Goal: Task Accomplishment & Management: Manage account settings

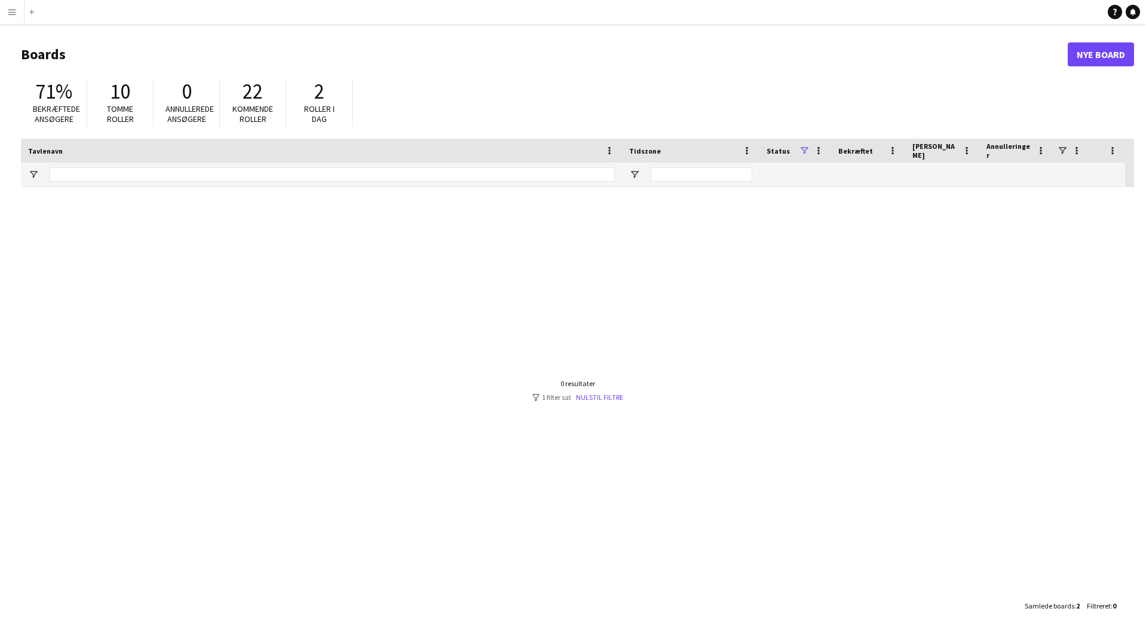
click at [11, 13] on app-icon "Menu" at bounding box center [12, 12] width 10 height 10
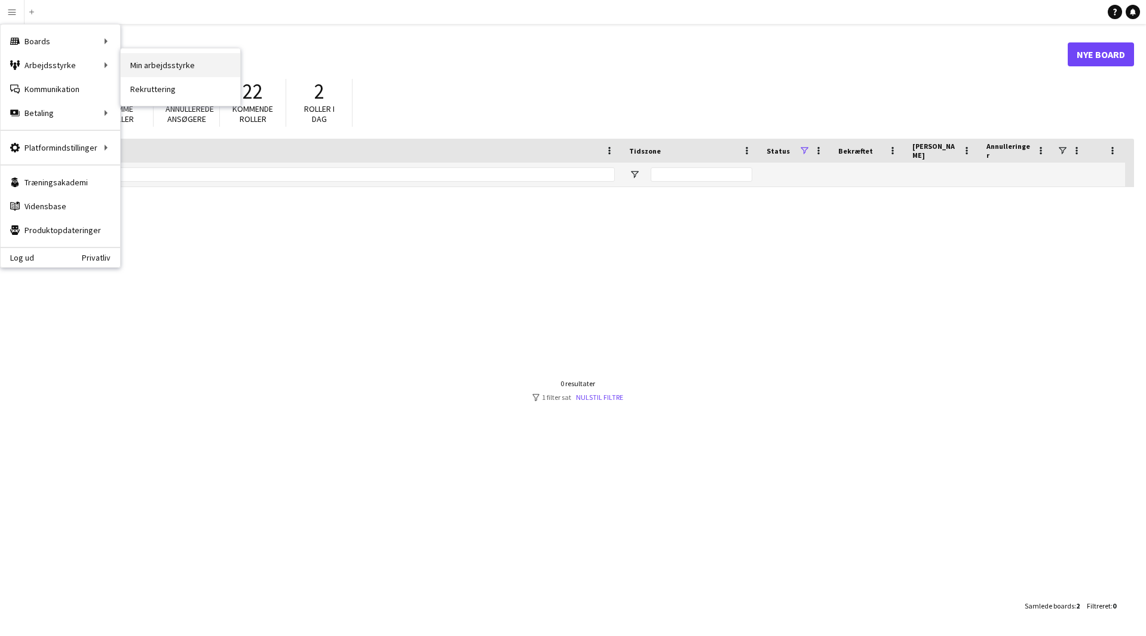
click at [167, 58] on link "Min arbejdsstyrke" at bounding box center [180, 65] width 119 height 24
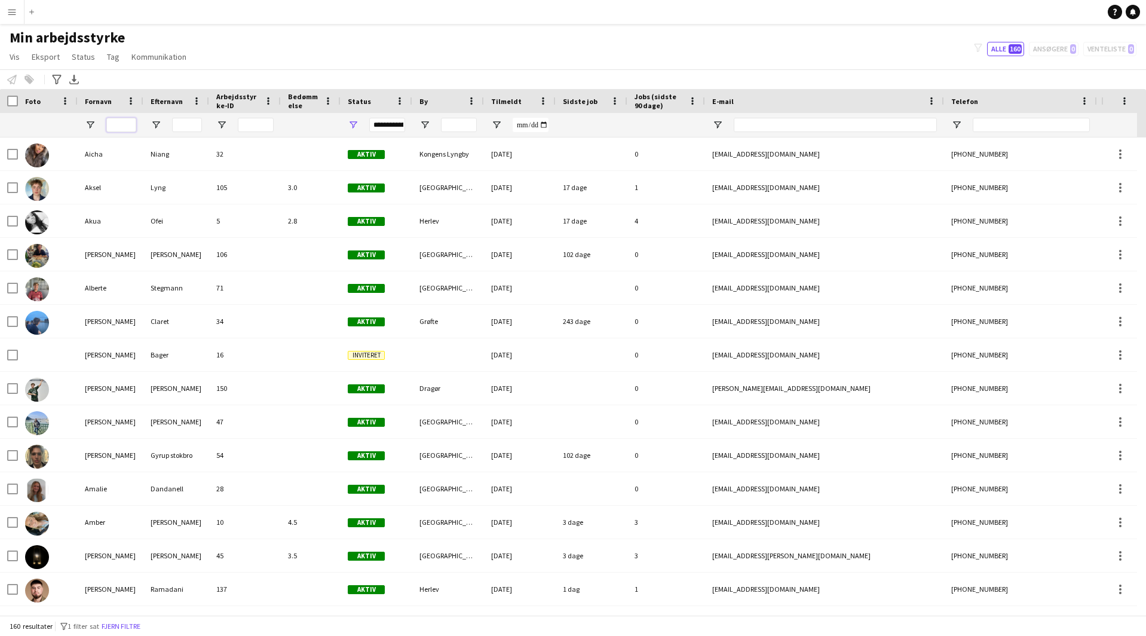
click at [115, 121] on input "Fornavn Filter Input" at bounding box center [121, 125] width 30 height 14
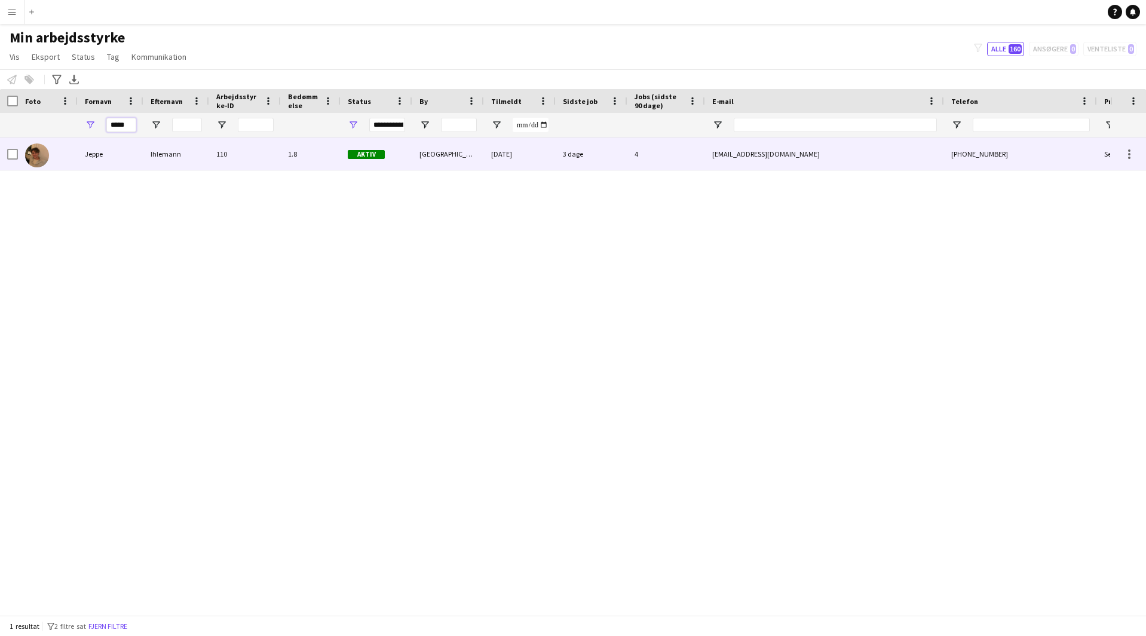
type input "*****"
click at [99, 154] on div "Jeppe" at bounding box center [111, 153] width 66 height 33
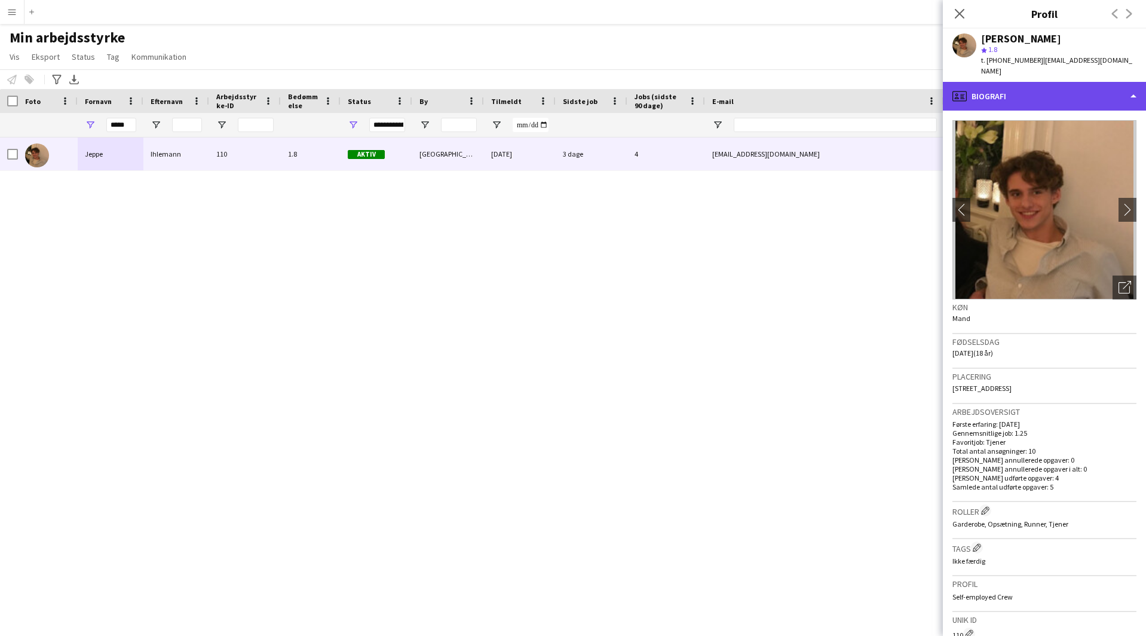
click at [1011, 88] on div "profile Biografi" at bounding box center [1044, 96] width 203 height 29
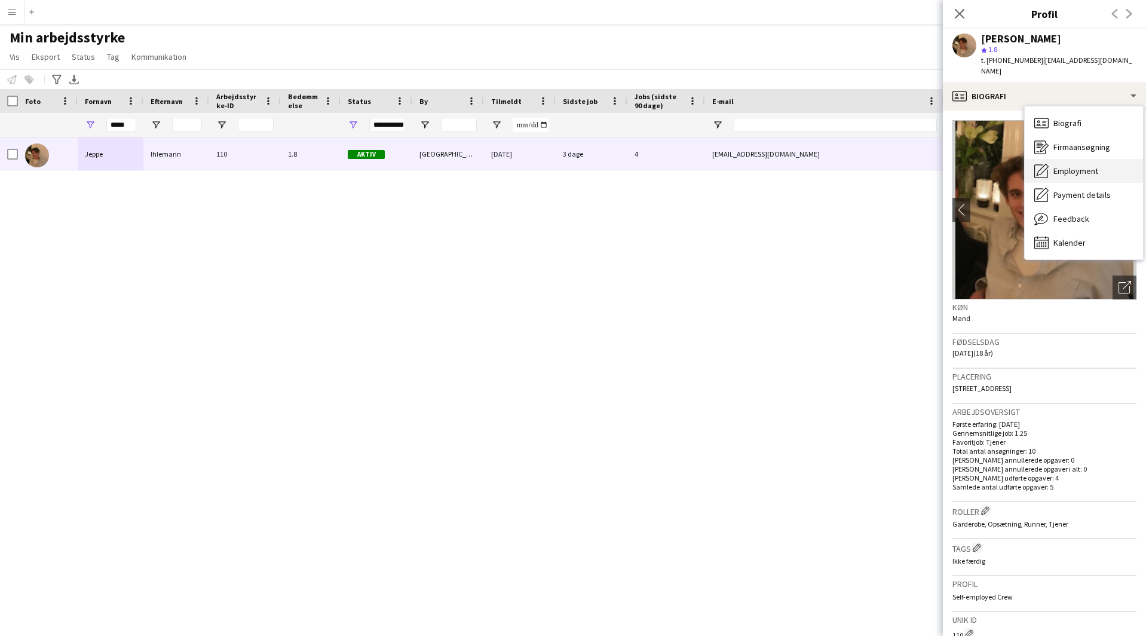
click at [1089, 165] on span "Employment" at bounding box center [1075, 170] width 45 height 11
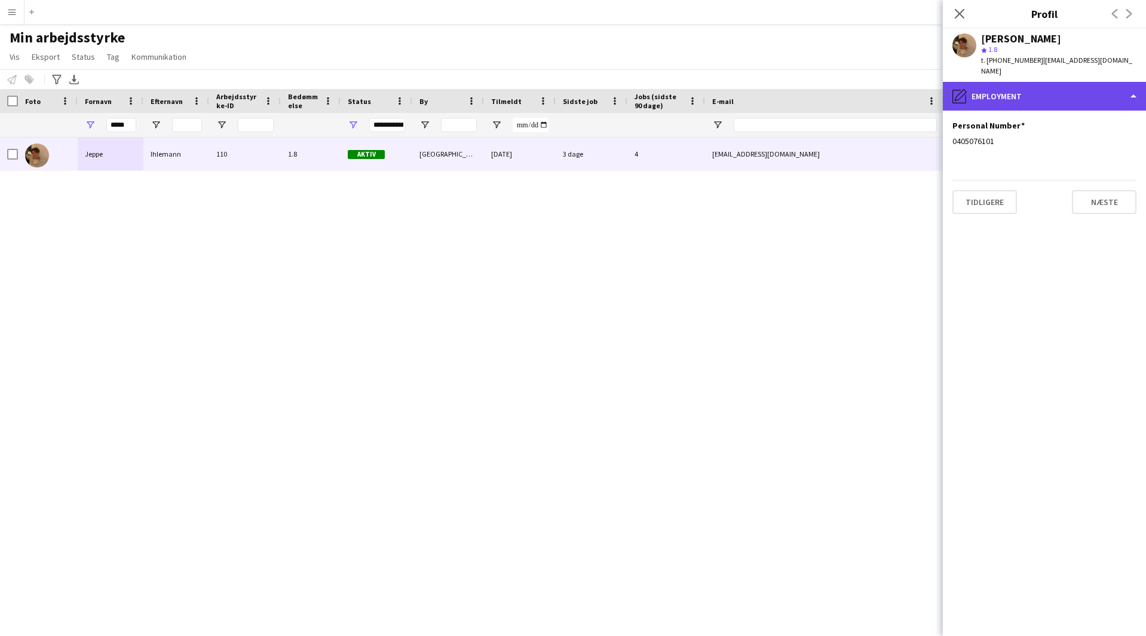
click at [1035, 86] on div "pencil4 Employment" at bounding box center [1044, 96] width 203 height 29
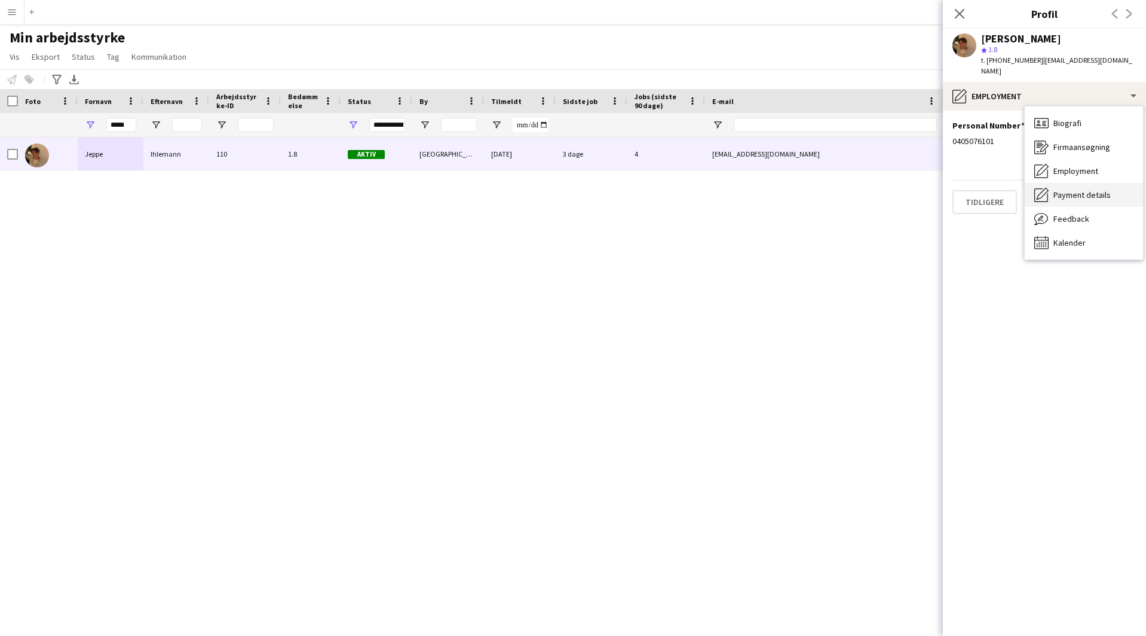
click at [1063, 189] on span "Payment details" at bounding box center [1081, 194] width 57 height 11
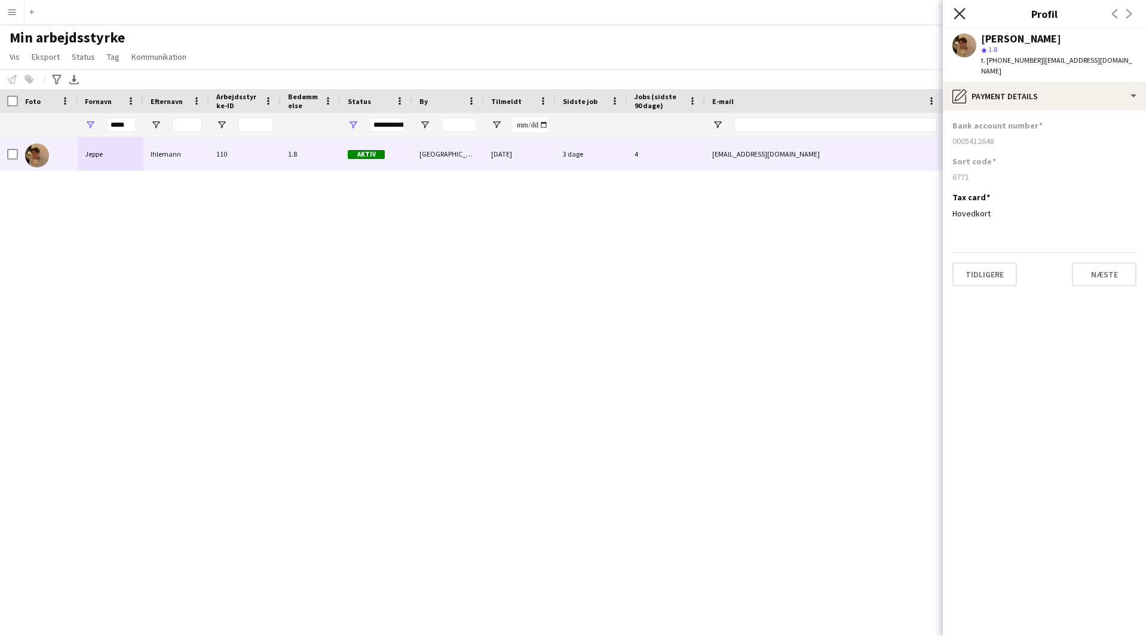
click at [958, 13] on icon at bounding box center [958, 13] width 11 height 11
